Goal: Task Accomplishment & Management: Manage account settings

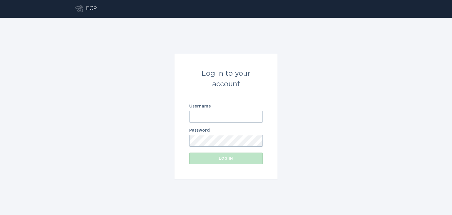
click at [201, 120] on input "Username" at bounding box center [226, 117] width 74 height 12
type input "[EMAIL_ADDRESS][DOMAIN_NAME]"
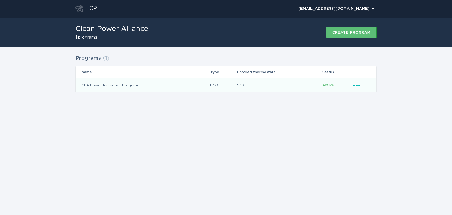
click at [359, 85] on icon "Popover menu" at bounding box center [356, 86] width 7 height 2
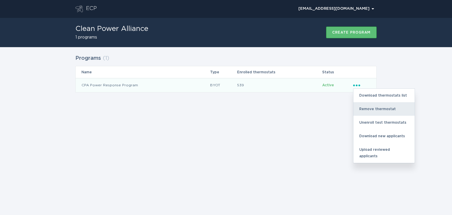
click at [366, 109] on div "Remove thermostat" at bounding box center [384, 109] width 61 height 14
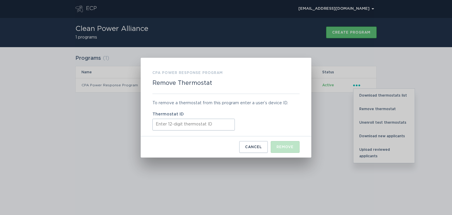
click at [179, 123] on input "Thermostat ID" at bounding box center [194, 125] width 82 height 12
paste input "316556663762"
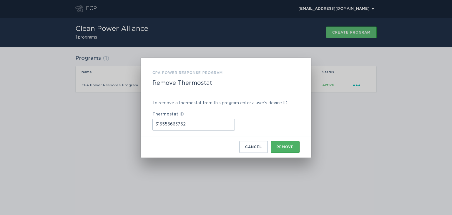
type input "316556663762"
click at [286, 148] on div "Remove" at bounding box center [285, 147] width 17 height 4
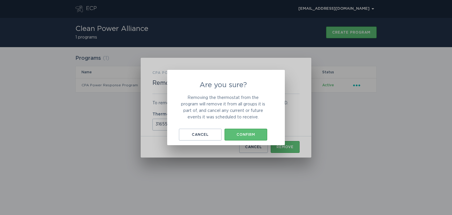
click at [246, 128] on div "Are you sure? Removing the thermostat from the program will remove it from all …" at bounding box center [223, 111] width 88 height 59
click at [244, 135] on div "Confirm" at bounding box center [246, 135] width 37 height 4
